Goal: Navigation & Orientation: Find specific page/section

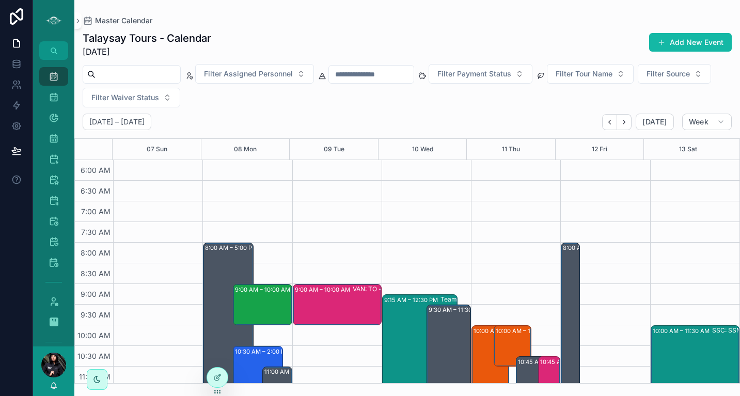
scroll to position [58, 0]
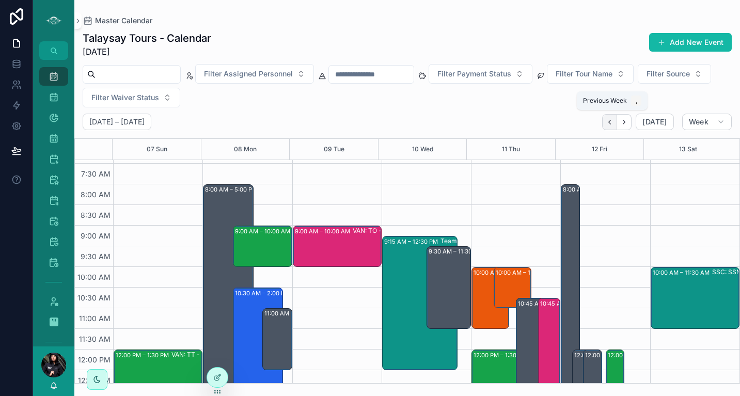
click at [610, 127] on button "Back" at bounding box center [609, 122] width 15 height 16
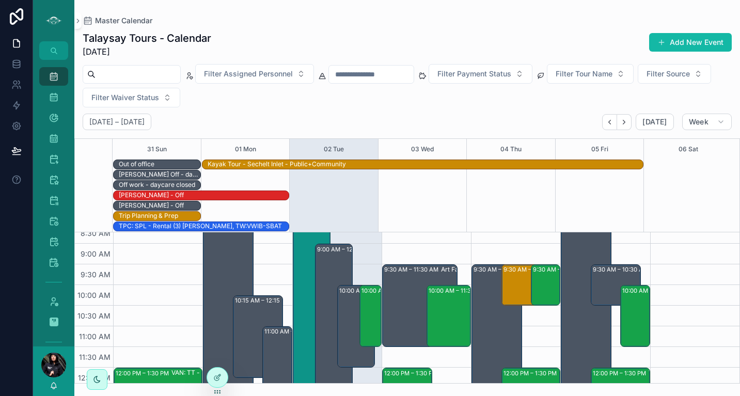
scroll to position [147, 0]
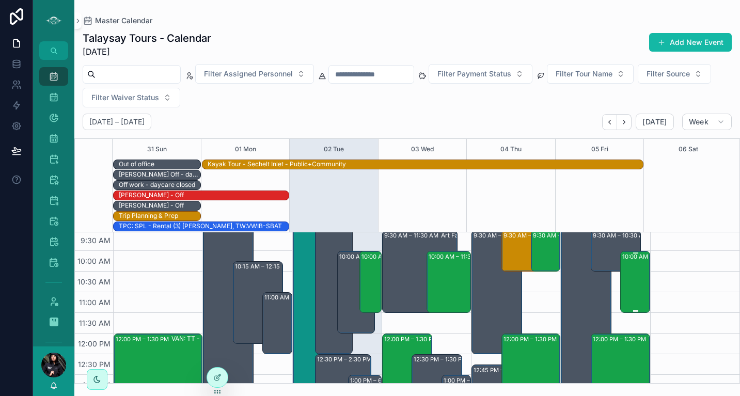
click at [635, 265] on div "10:00 AM – 11:30 AM VAN: TT - [PERSON_NAME] (2) [PERSON_NAME], TW:XHPW-IBCN" at bounding box center [636, 282] width 26 height 60
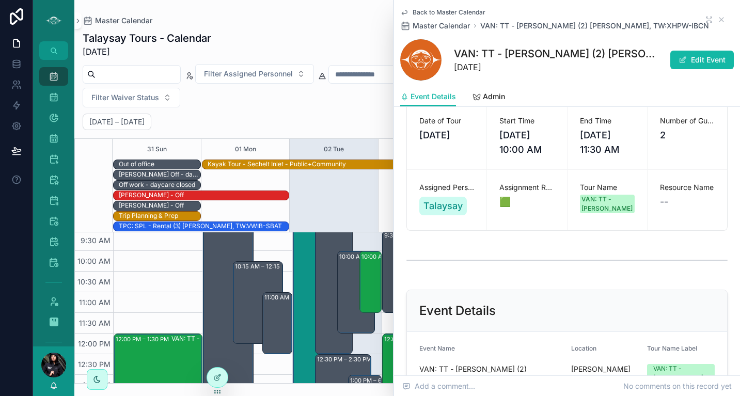
scroll to position [213, 0]
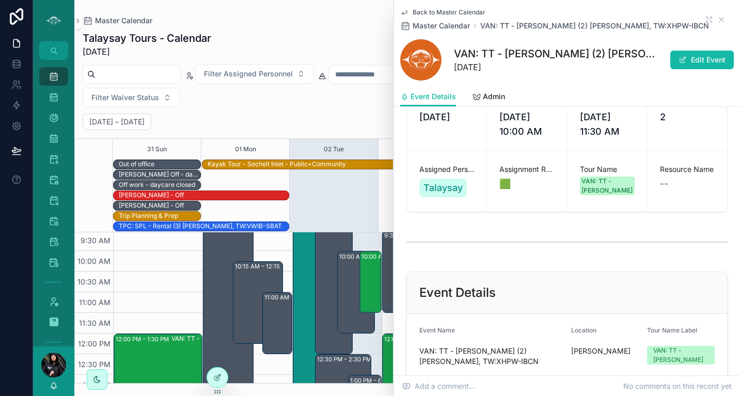
click at [406, 11] on icon "scrollable content" at bounding box center [404, 13] width 5 height 4
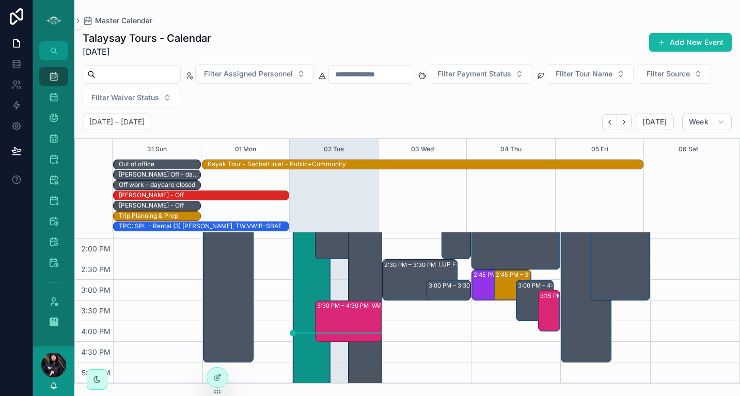
scroll to position [331, 0]
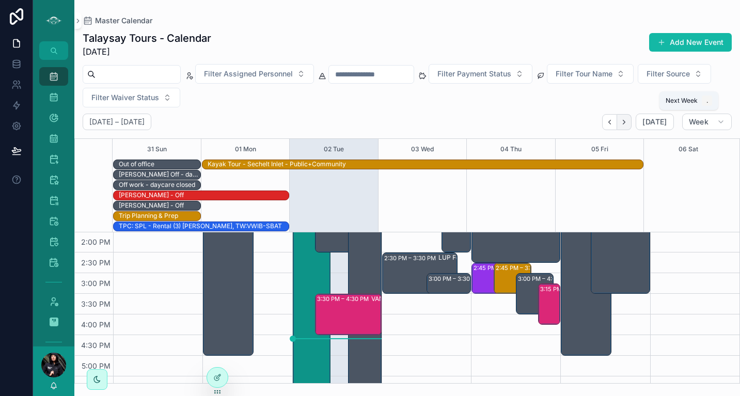
click at [626, 120] on icon "Next" at bounding box center [625, 122] width 8 height 8
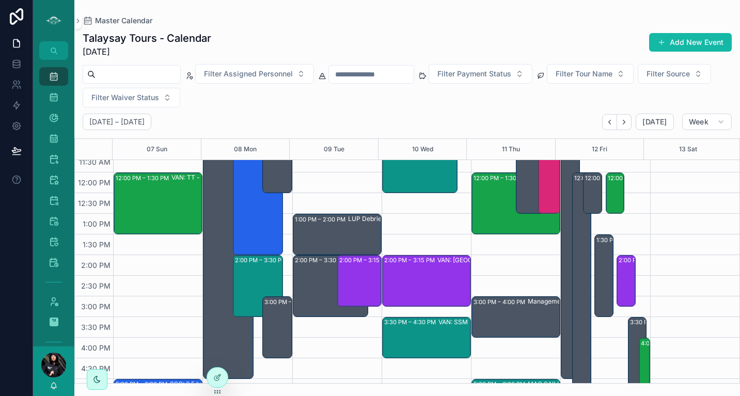
scroll to position [237, 0]
